Goal: Task Accomplishment & Management: Manage account settings

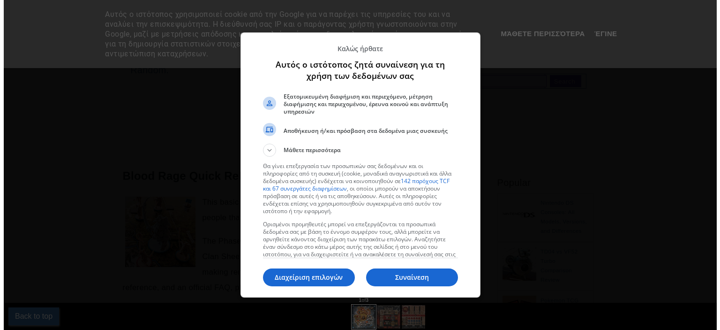
scroll to position [328, 0]
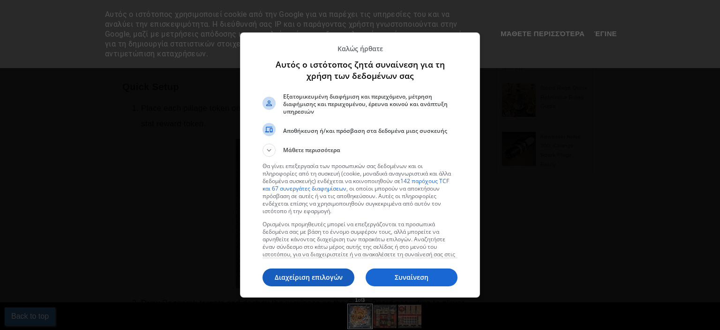
click at [326, 277] on p "Διαχείριση επιλογών" at bounding box center [308, 276] width 92 height 9
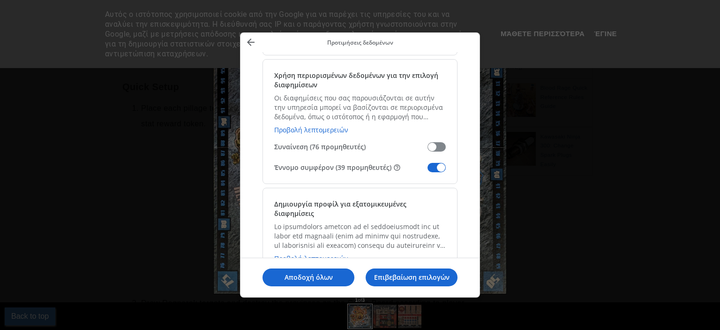
click at [442, 163] on span "Διαχείριση των δεδομένων σας" at bounding box center [436, 167] width 18 height 9
click at [427, 171] on input "Έννομο συμφέρον (39 προμηθευτές)" at bounding box center [427, 171] width 0 height 0
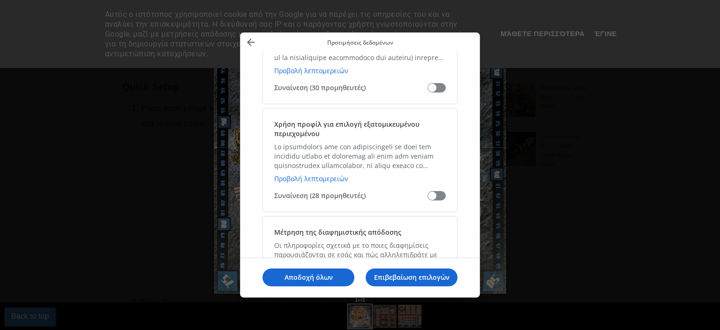
scroll to position [656, 0]
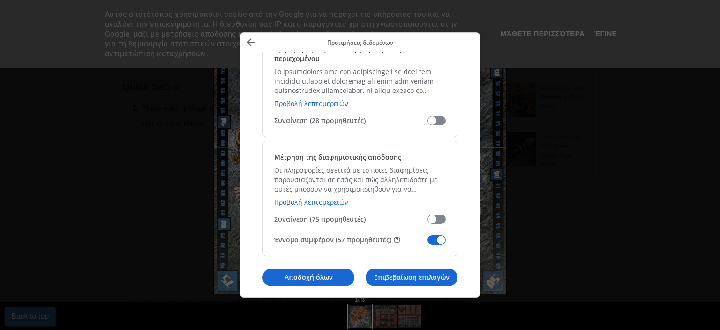
click at [435, 235] on span "Διαχείριση των δεδομένων σας" at bounding box center [436, 239] width 18 height 9
click at [427, 243] on input "Έννομο συμφέρον (57 προμηθευτές)" at bounding box center [427, 243] width 0 height 0
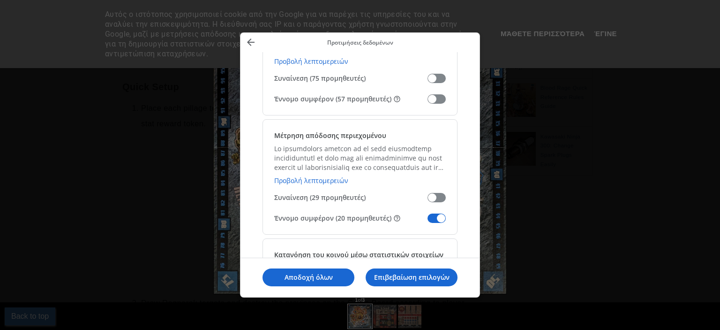
click at [432, 213] on span "Διαχείριση των δεδομένων σας" at bounding box center [436, 217] width 18 height 9
click at [427, 221] on input "Έννομο συμφέρον (20 προμηθευτές)" at bounding box center [427, 221] width 0 height 0
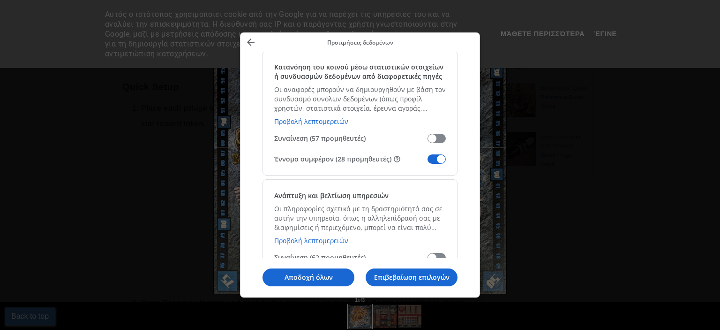
click at [439, 154] on span "Διαχείριση των δεδομένων σας" at bounding box center [436, 158] width 18 height 9
click at [427, 162] on input "Έννομο συμφέρον (28 προμηθευτές)" at bounding box center [427, 162] width 0 height 0
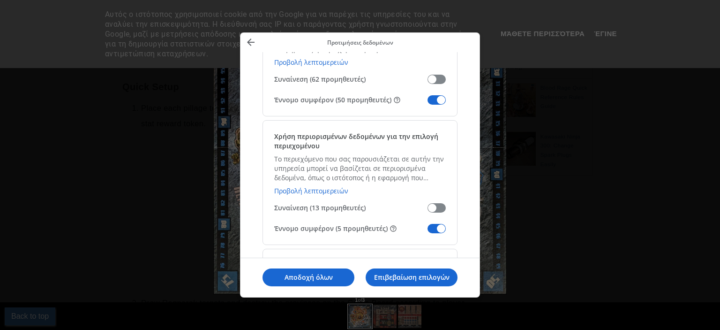
scroll to position [1172, 0]
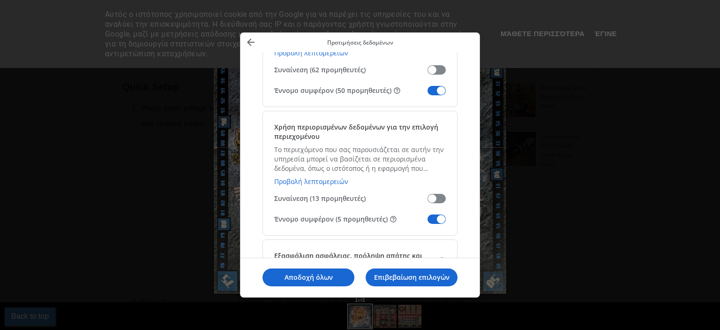
click at [433, 86] on span "Διαχείριση των δεδομένων σας" at bounding box center [436, 90] width 18 height 9
click at [427, 94] on input "Έννομο συμφέρον (50 προμηθευτές)" at bounding box center [427, 94] width 0 height 0
click at [437, 214] on span "Διαχείριση των δεδομένων σας" at bounding box center [436, 218] width 18 height 9
click at [427, 222] on input "Έννομο συμφέρον (5 προμηθευτές)" at bounding box center [427, 222] width 0 height 0
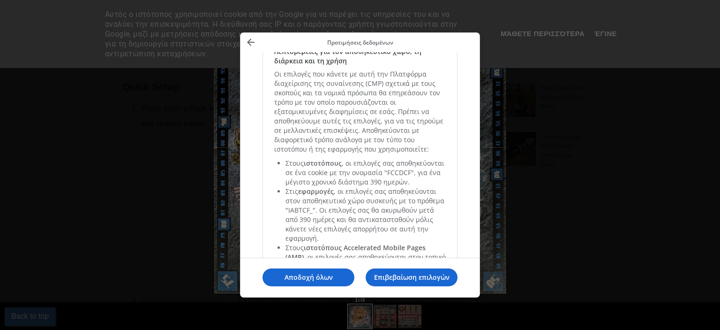
scroll to position [2152, 0]
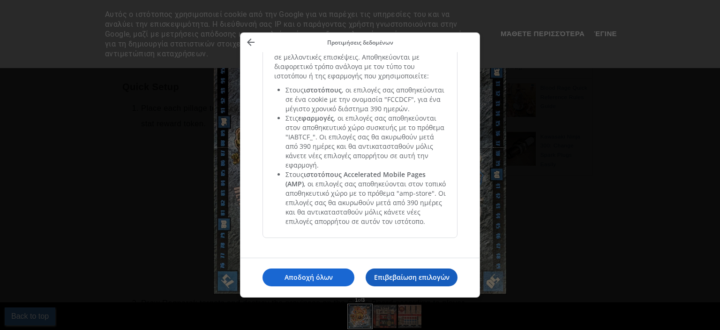
click at [391, 274] on p "Επιβεβαίωση επιλογών" at bounding box center [412, 276] width 92 height 9
